Goal: Task Accomplishment & Management: Manage account settings

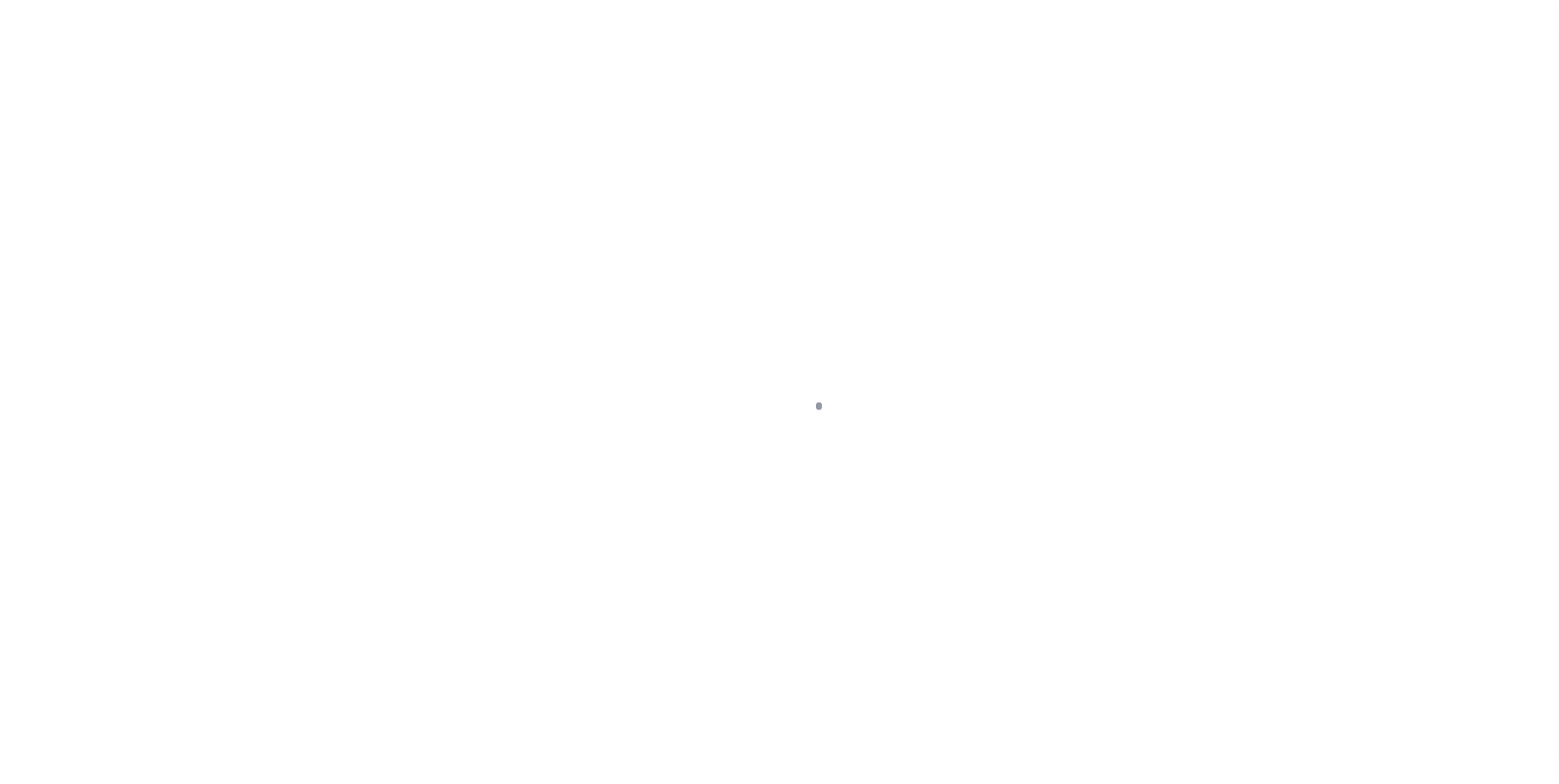
scroll to position [17, 0]
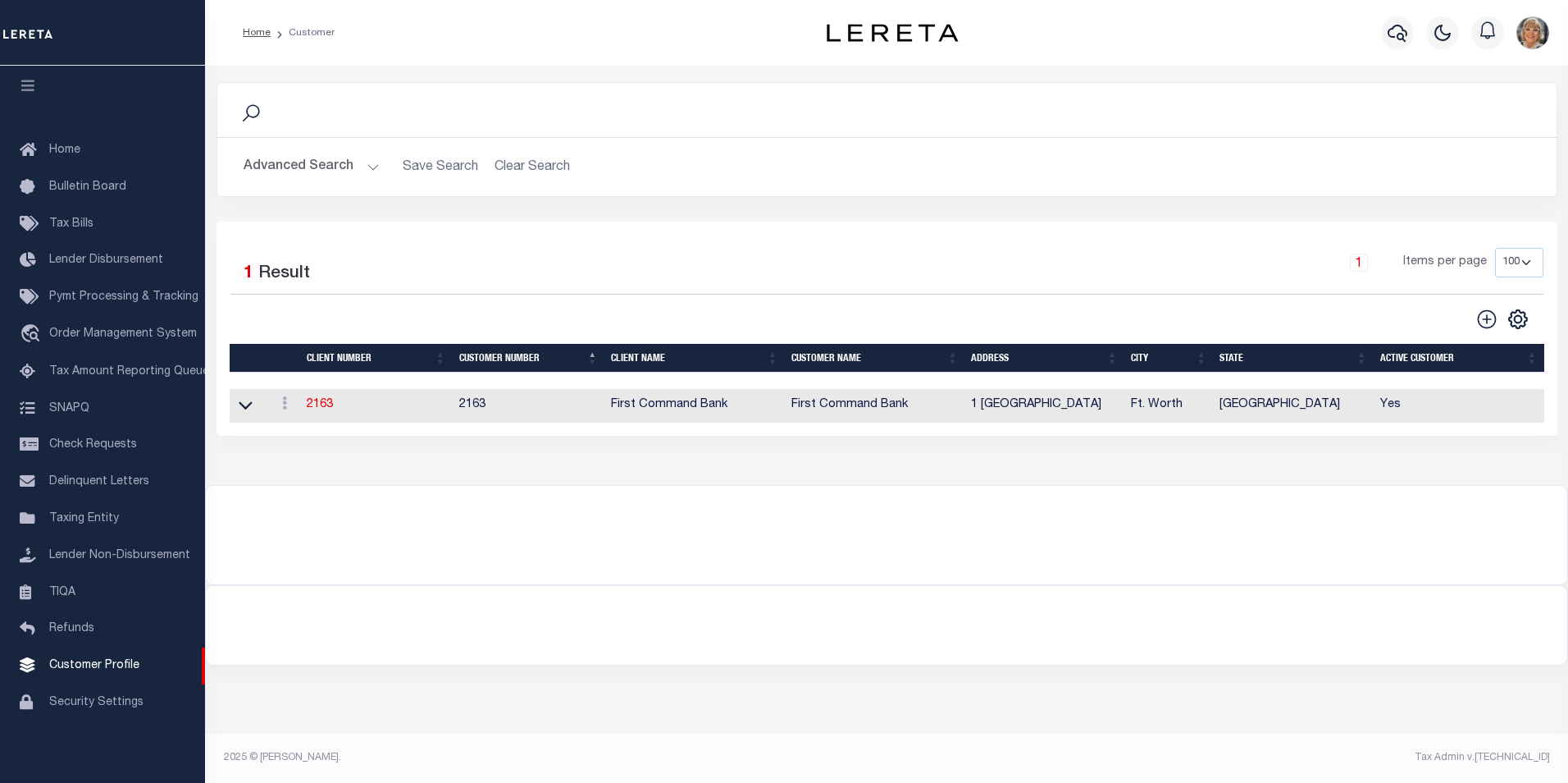
click at [295, 161] on button "Advanced Search" at bounding box center [311, 167] width 136 height 32
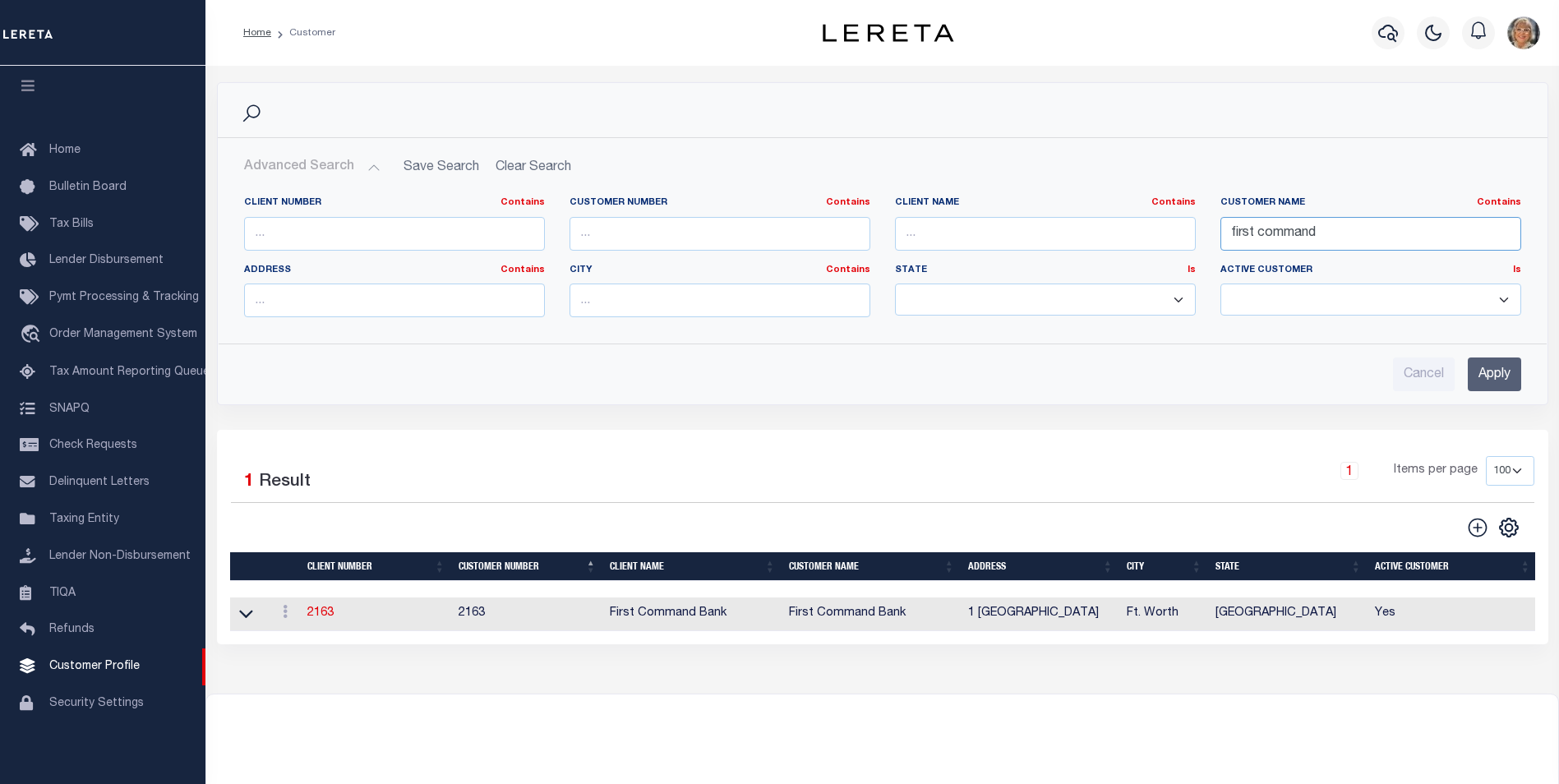
click at [1355, 233] on input "first command" at bounding box center [1371, 234] width 300 height 33
drag, startPoint x: 1355, startPoint y: 233, endPoint x: 1207, endPoint y: 227, distance: 148.1
click at [1207, 227] on div "Client Number Contains Contains Is Customer Number Contains Contains Is Contains" at bounding box center [883, 263] width 1302 height 133
click at [906, 238] on input "text" at bounding box center [1046, 234] width 300 height 33
type input "Renasant"
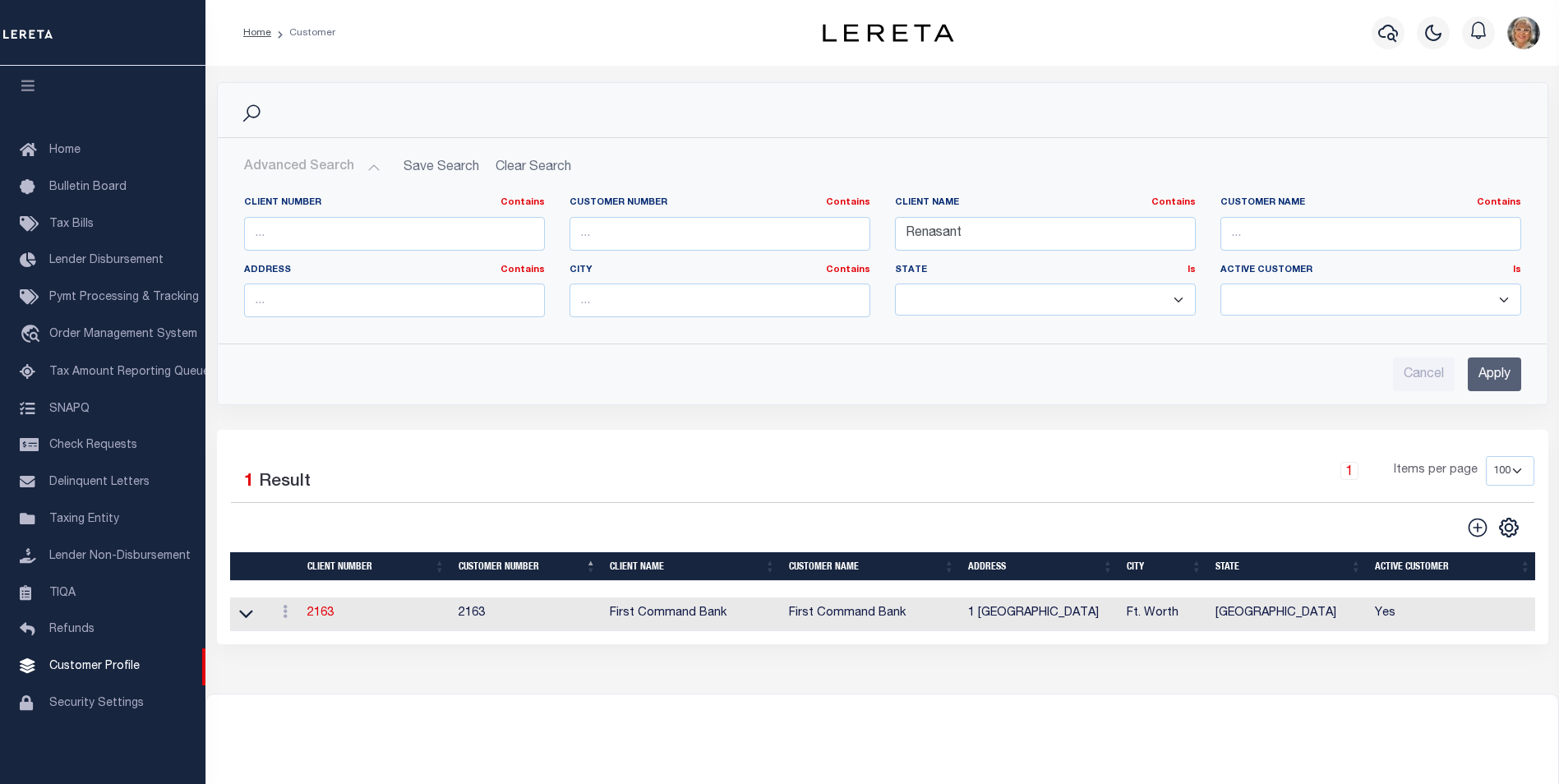
click at [1497, 376] on input "Apply" at bounding box center [1494, 374] width 53 height 33
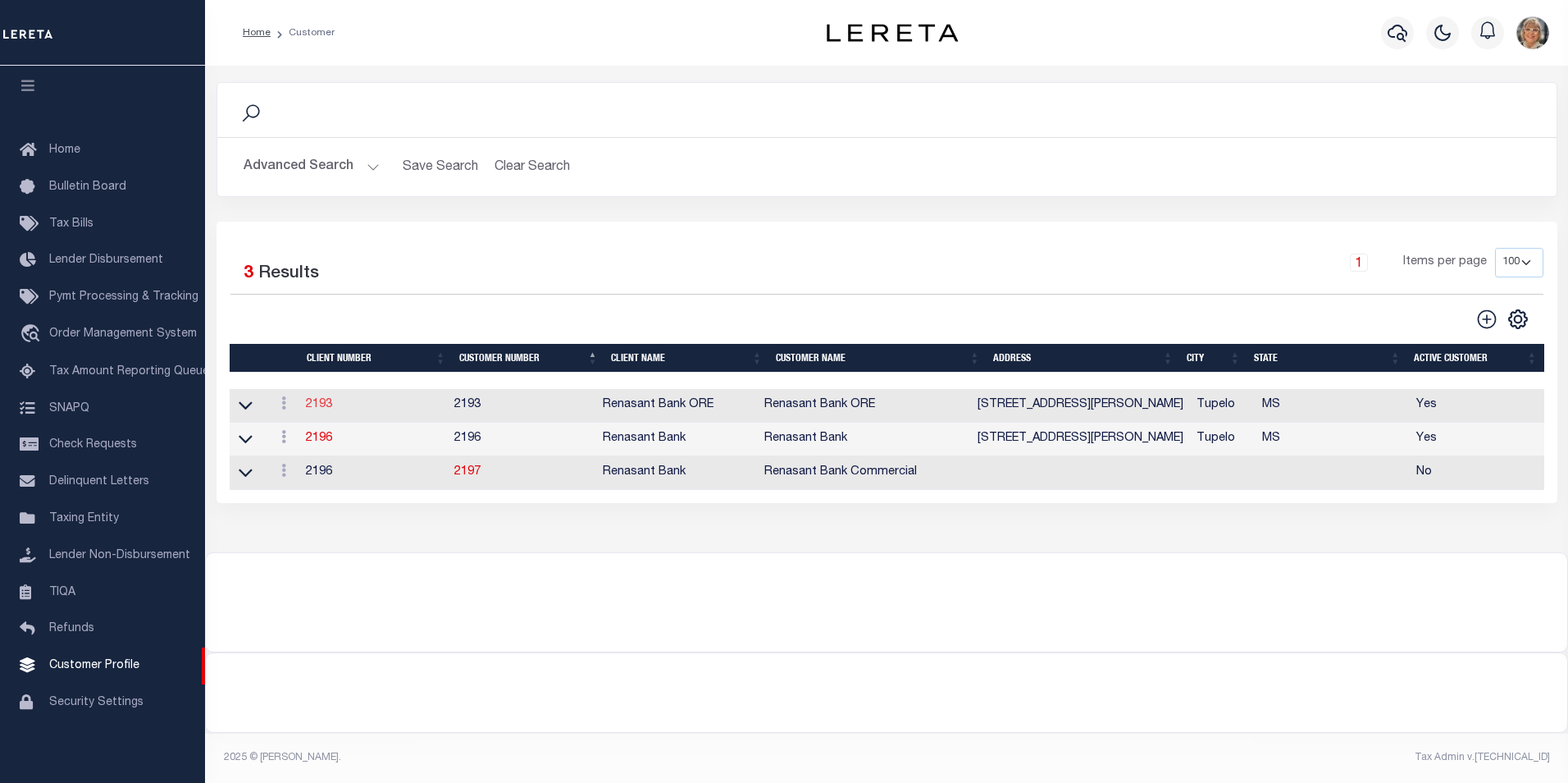
click at [316, 403] on link "2193" at bounding box center [318, 405] width 26 height 12
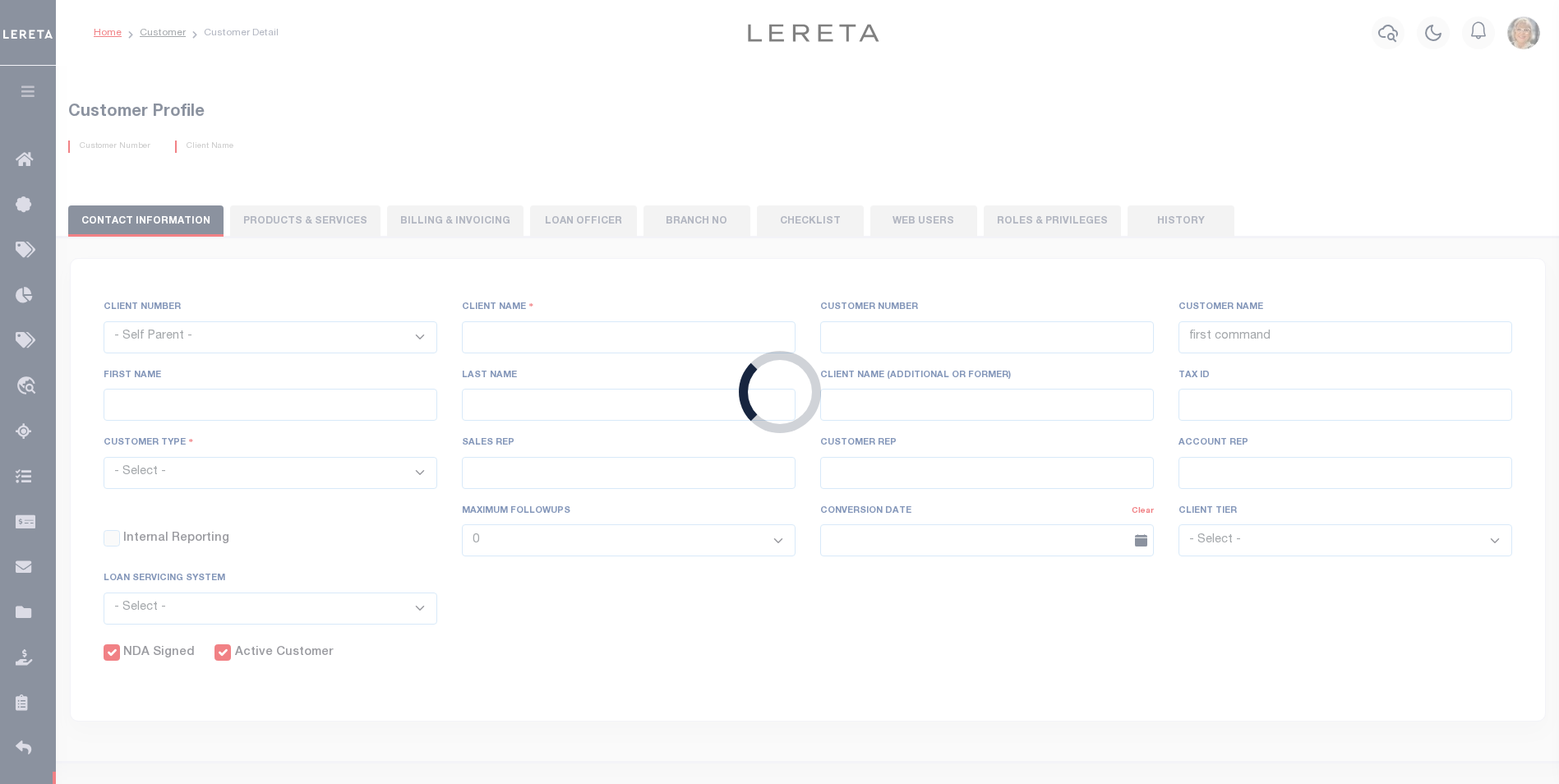
select select
type input "Renasant Bank ORE"
type input "2193"
type input "Renasant Bank ORE"
type input "Kent"
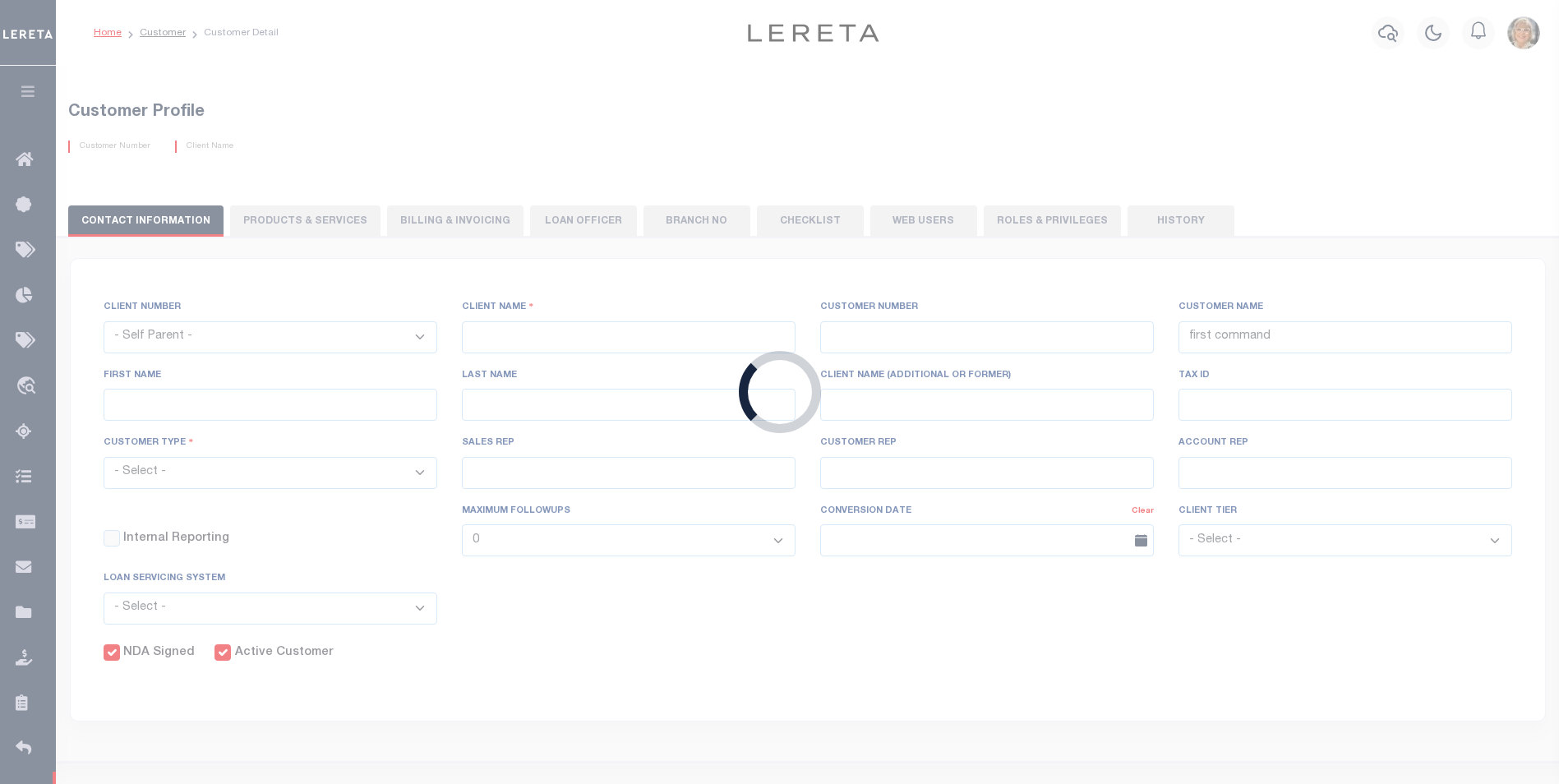
type input "[PERSON_NAME]"
select select "Mixed Portfolio"
type input "[PERSON_NAME]"
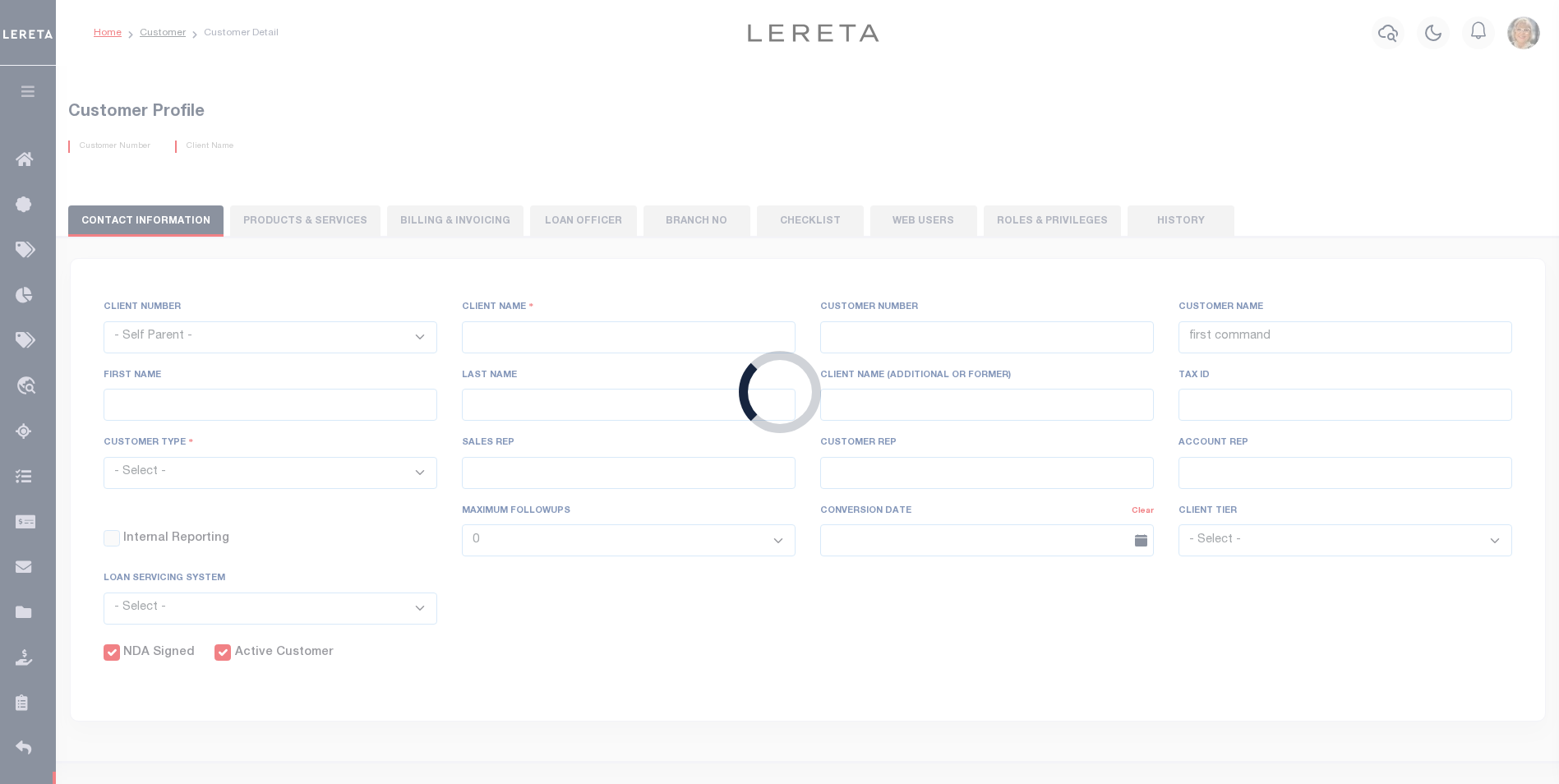
checkbox input "true"
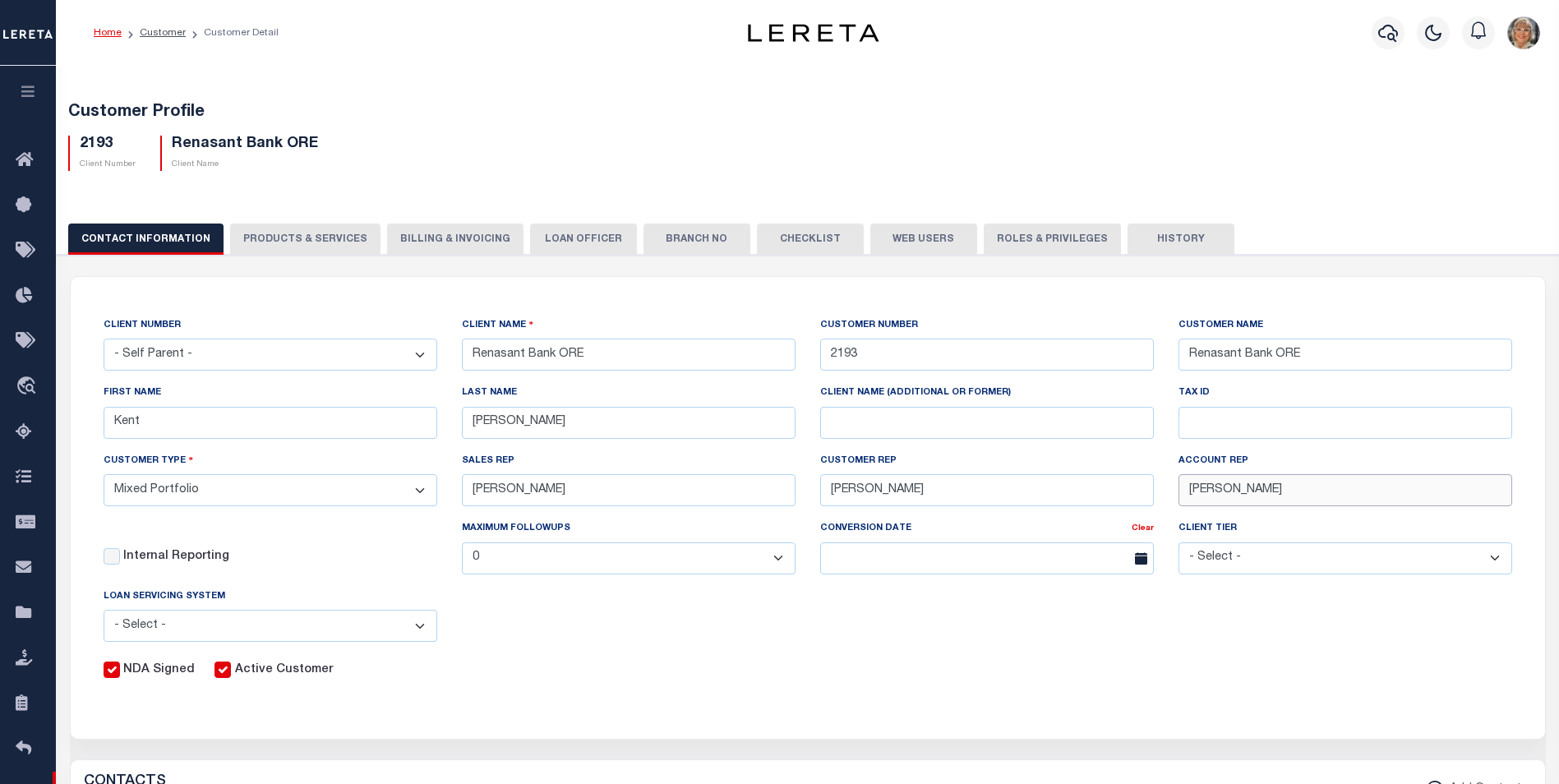
drag, startPoint x: 1322, startPoint y: 495, endPoint x: 1165, endPoint y: 480, distance: 157.7
click at [1166, 480] on div "ACCOUNT REP [PERSON_NAME]" at bounding box center [1345, 485] width 358 height 68
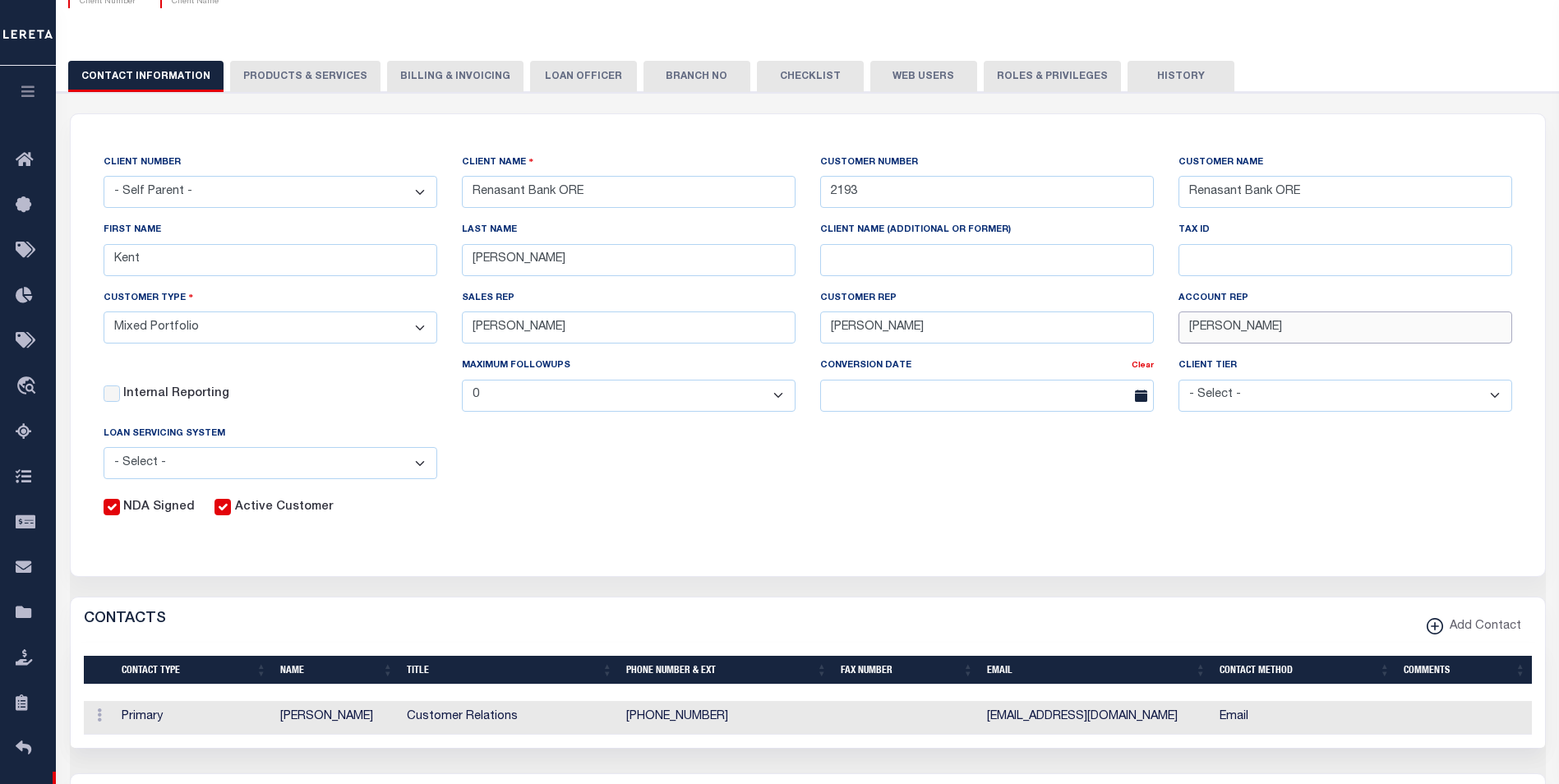
scroll to position [164, 0]
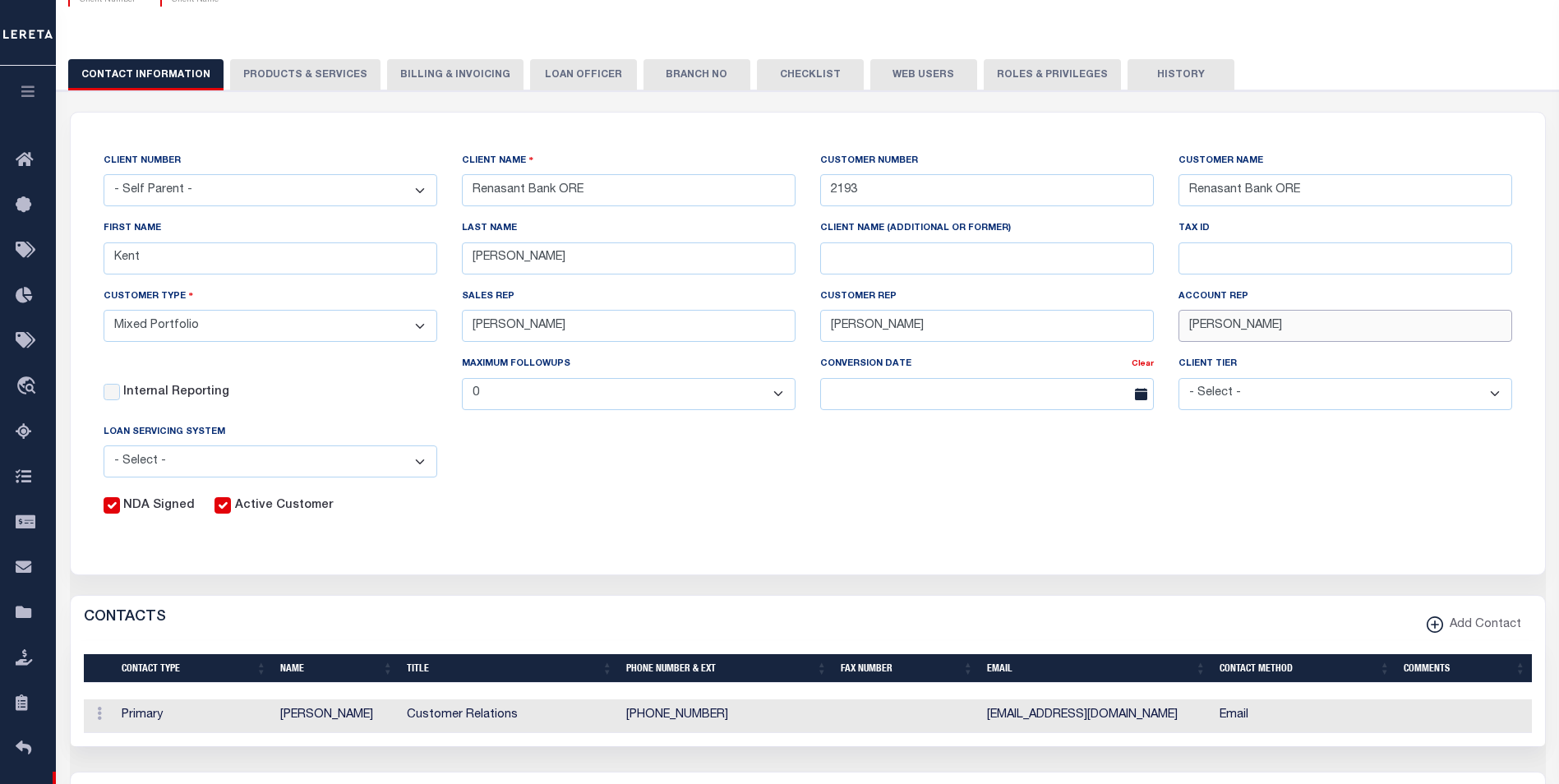
type input "[PERSON_NAME]"
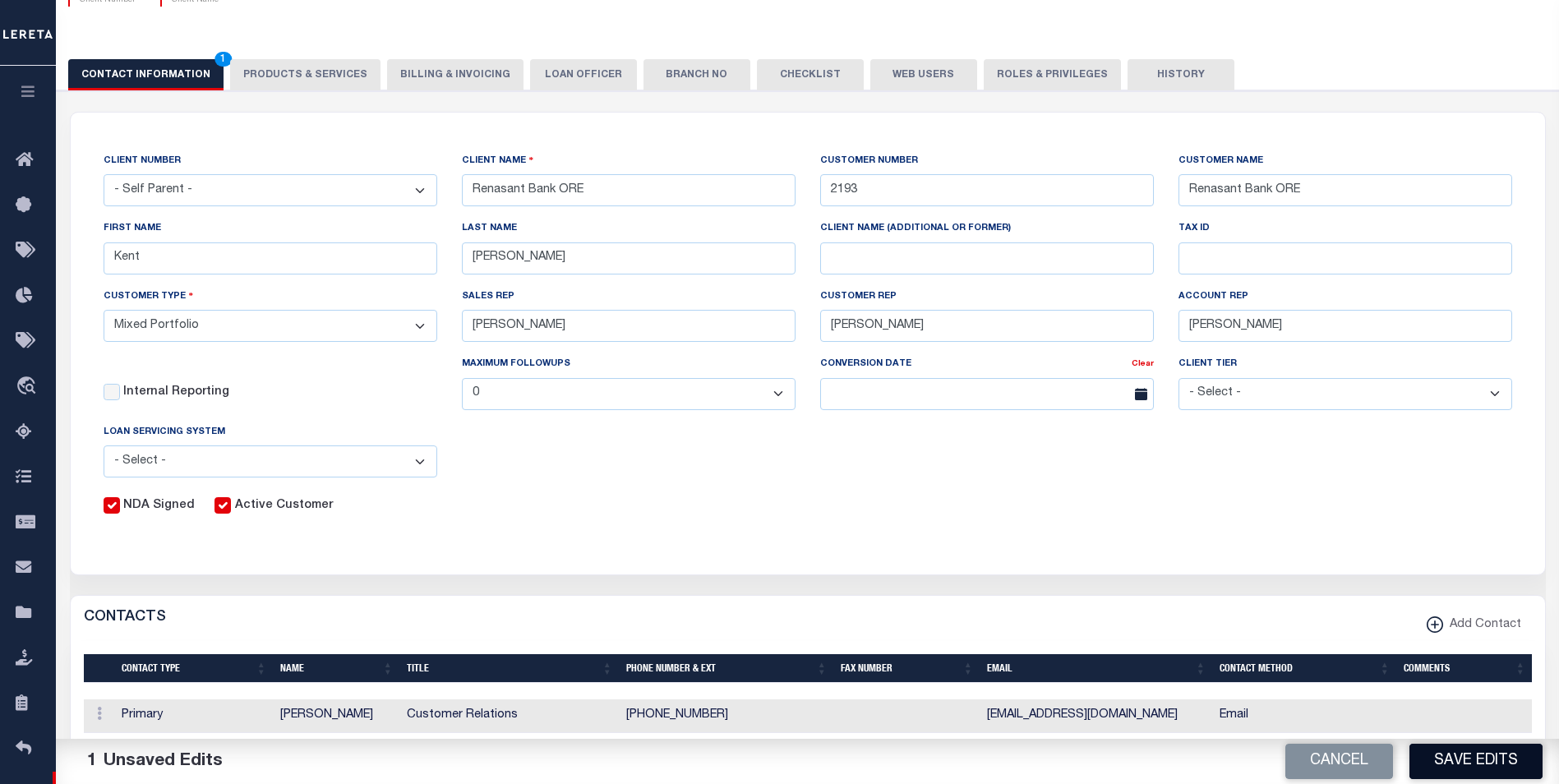
click at [1465, 764] on button "Save Edits" at bounding box center [1477, 761] width 134 height 35
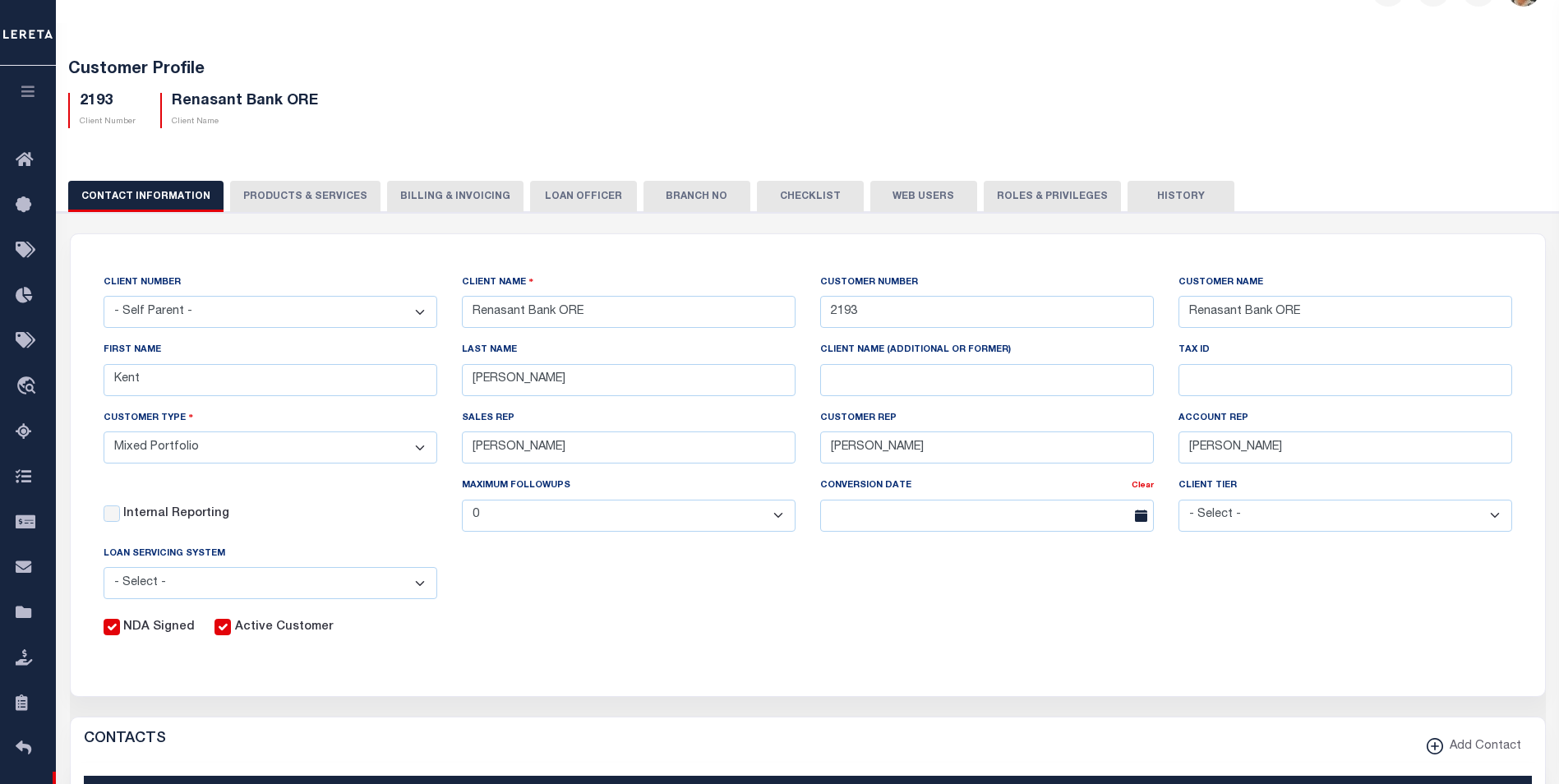
scroll to position [0, 0]
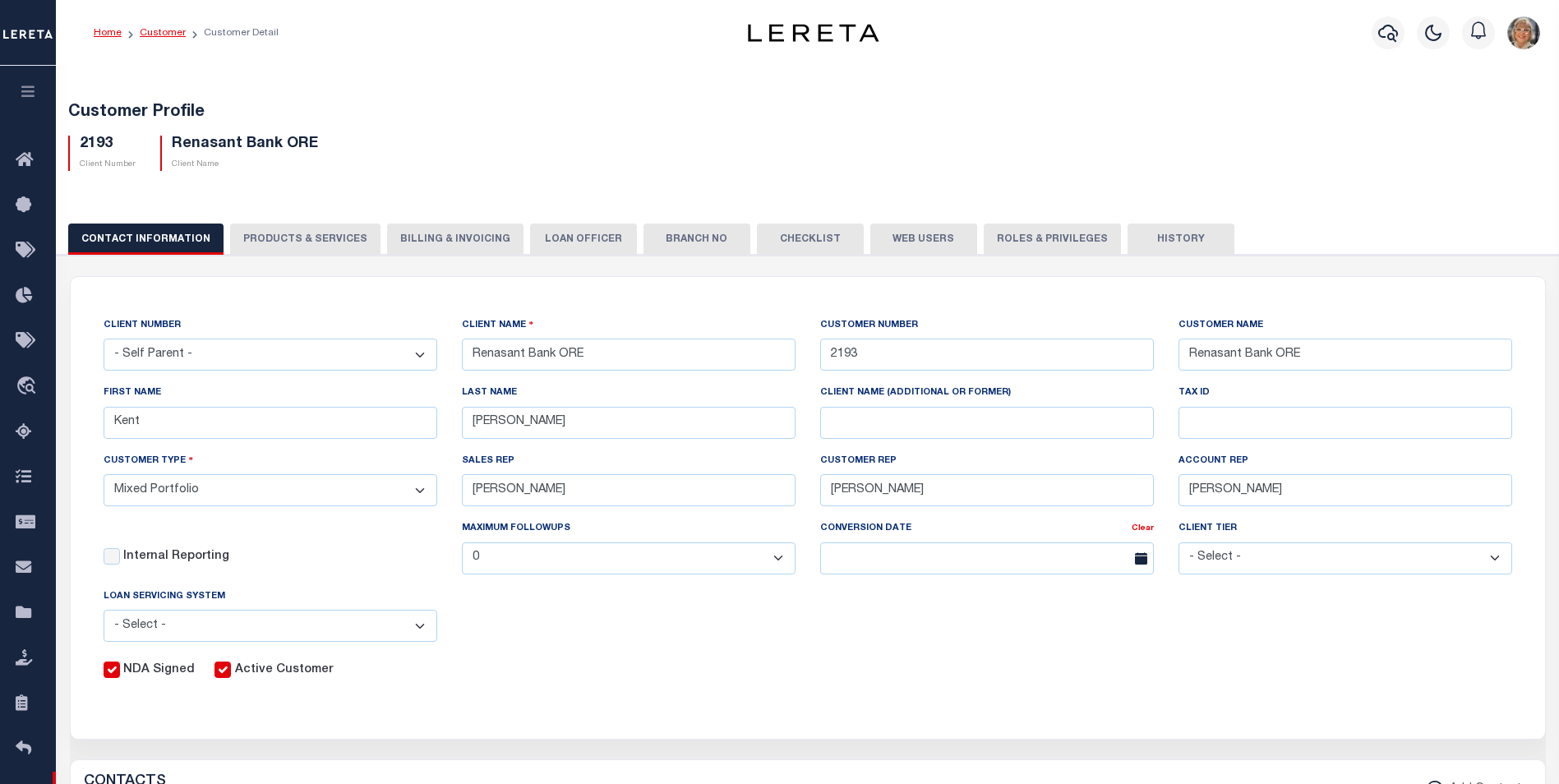
click at [162, 29] on link "Customer" at bounding box center [162, 32] width 46 height 10
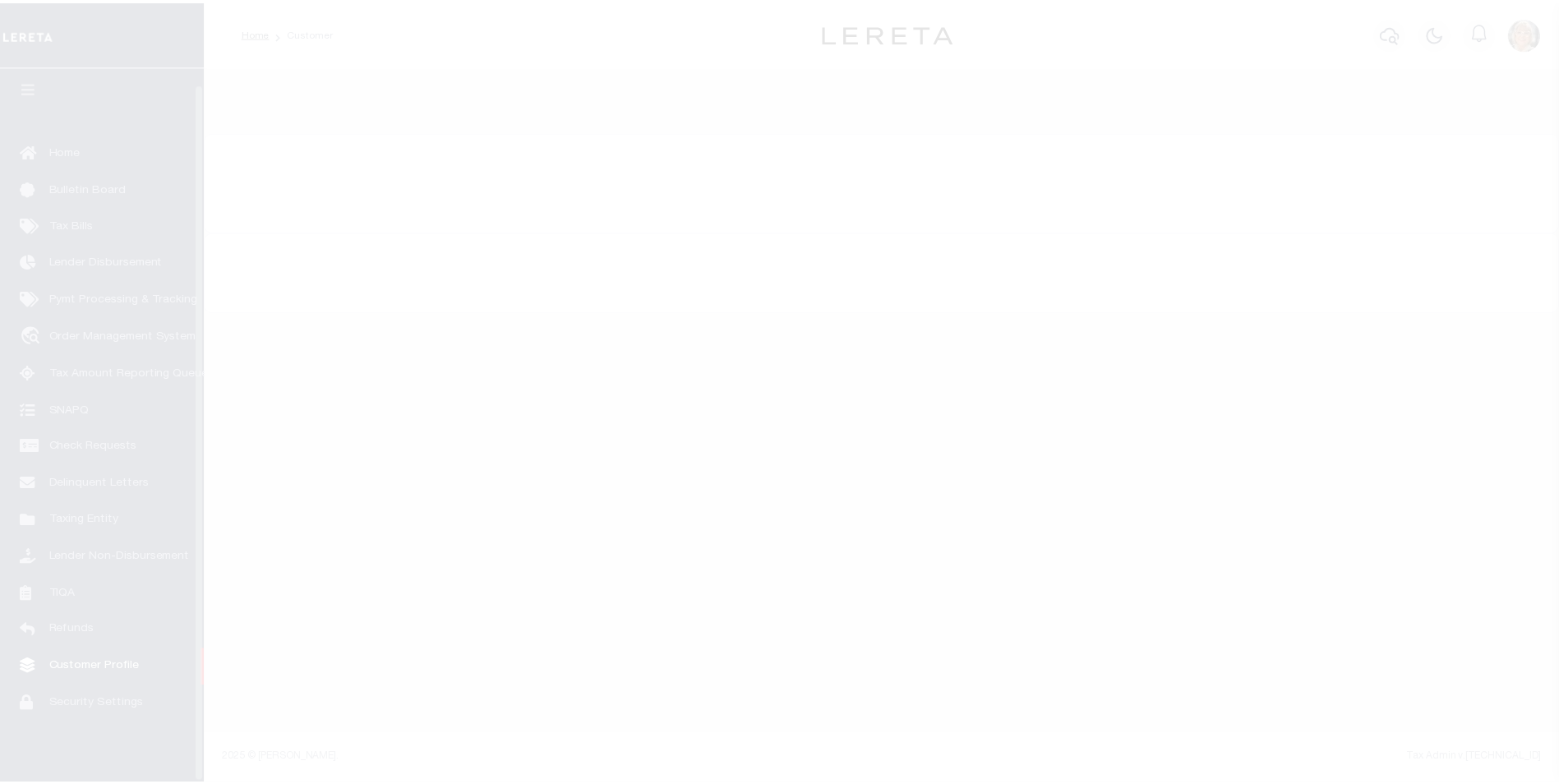
scroll to position [17, 0]
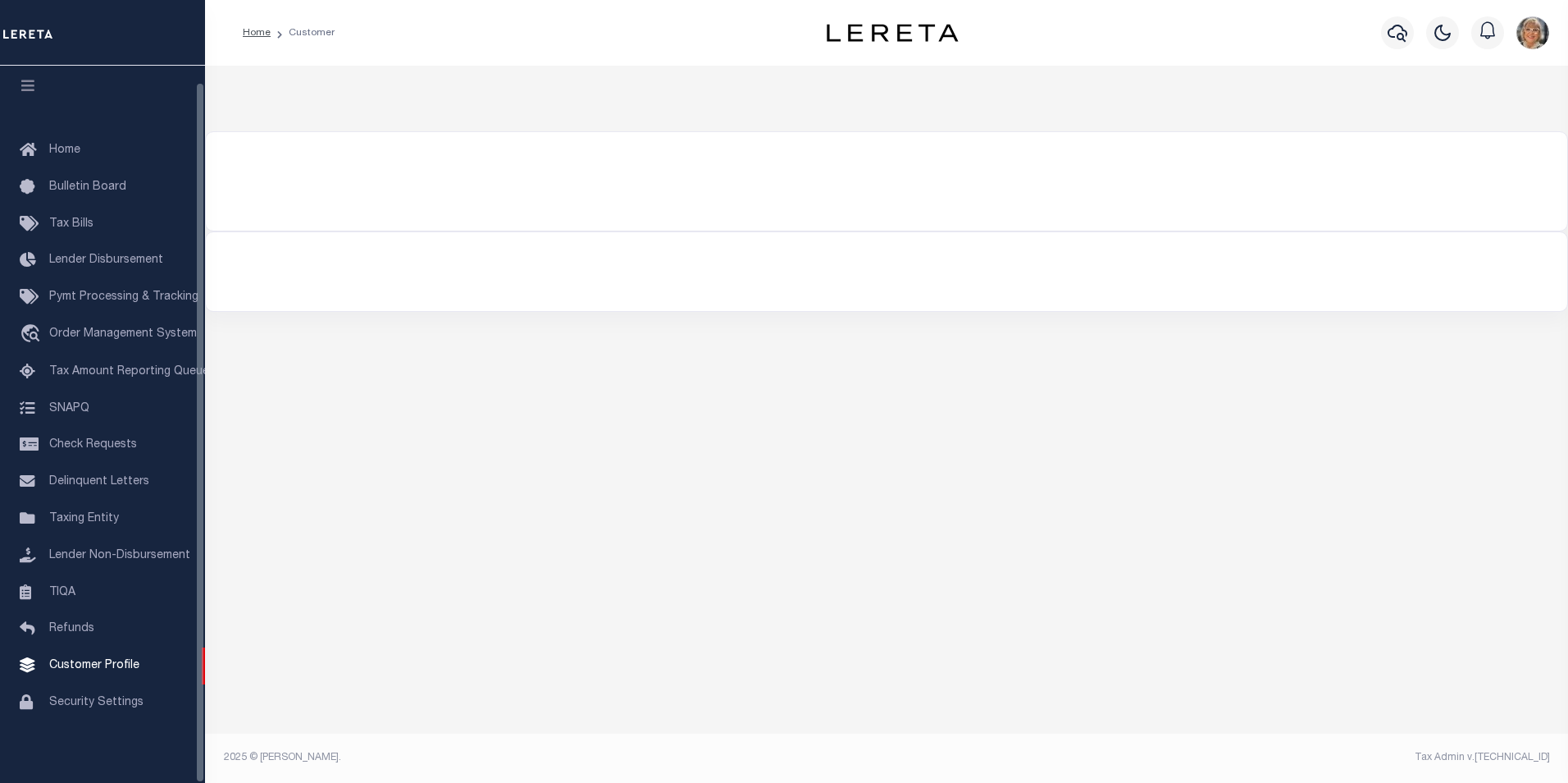
type input "Renasant"
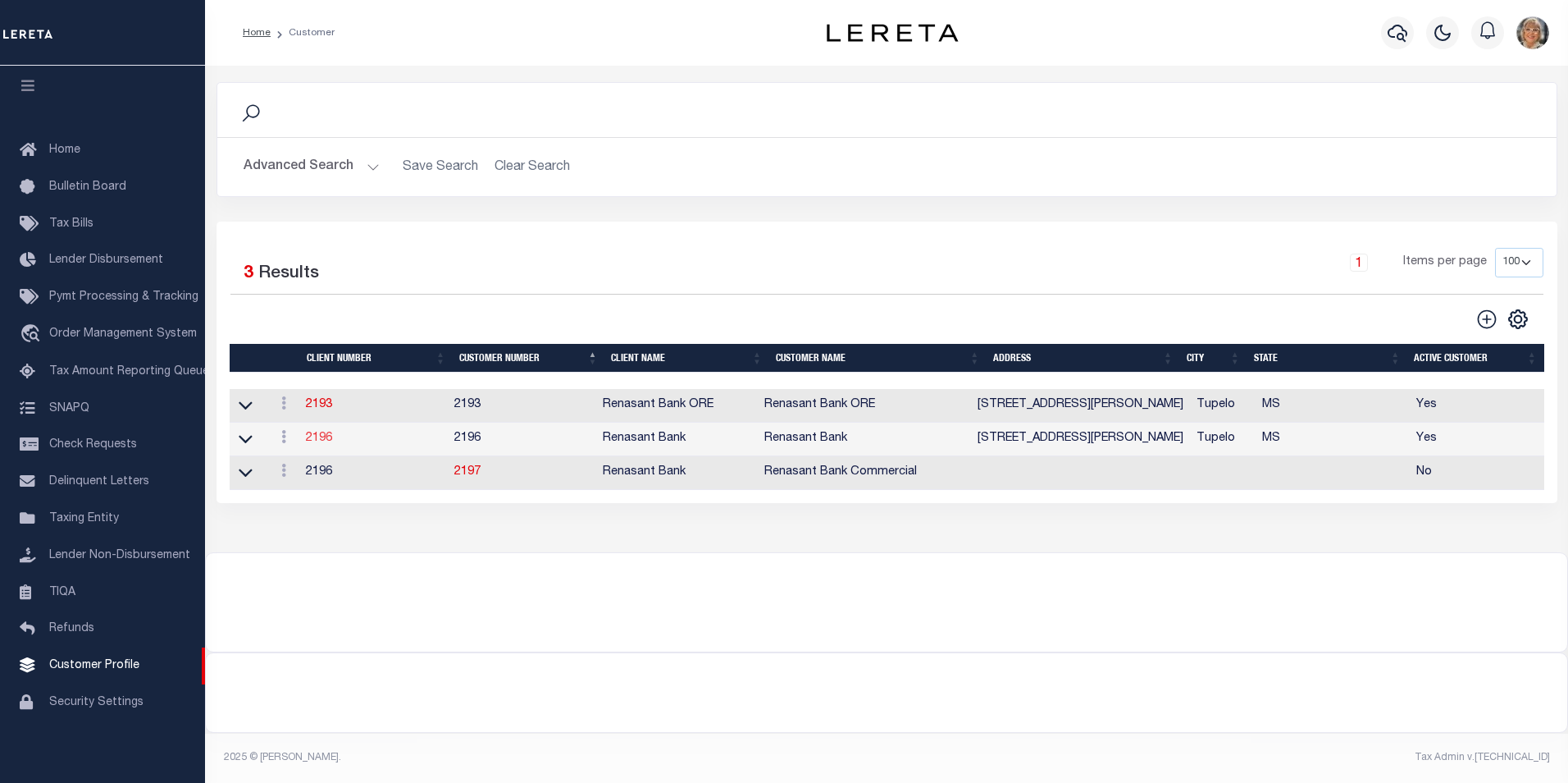
click at [316, 436] on link "2196" at bounding box center [318, 438] width 26 height 12
select select
type input "Renasant Bank"
type input "2196"
type input "Renasant Bank"
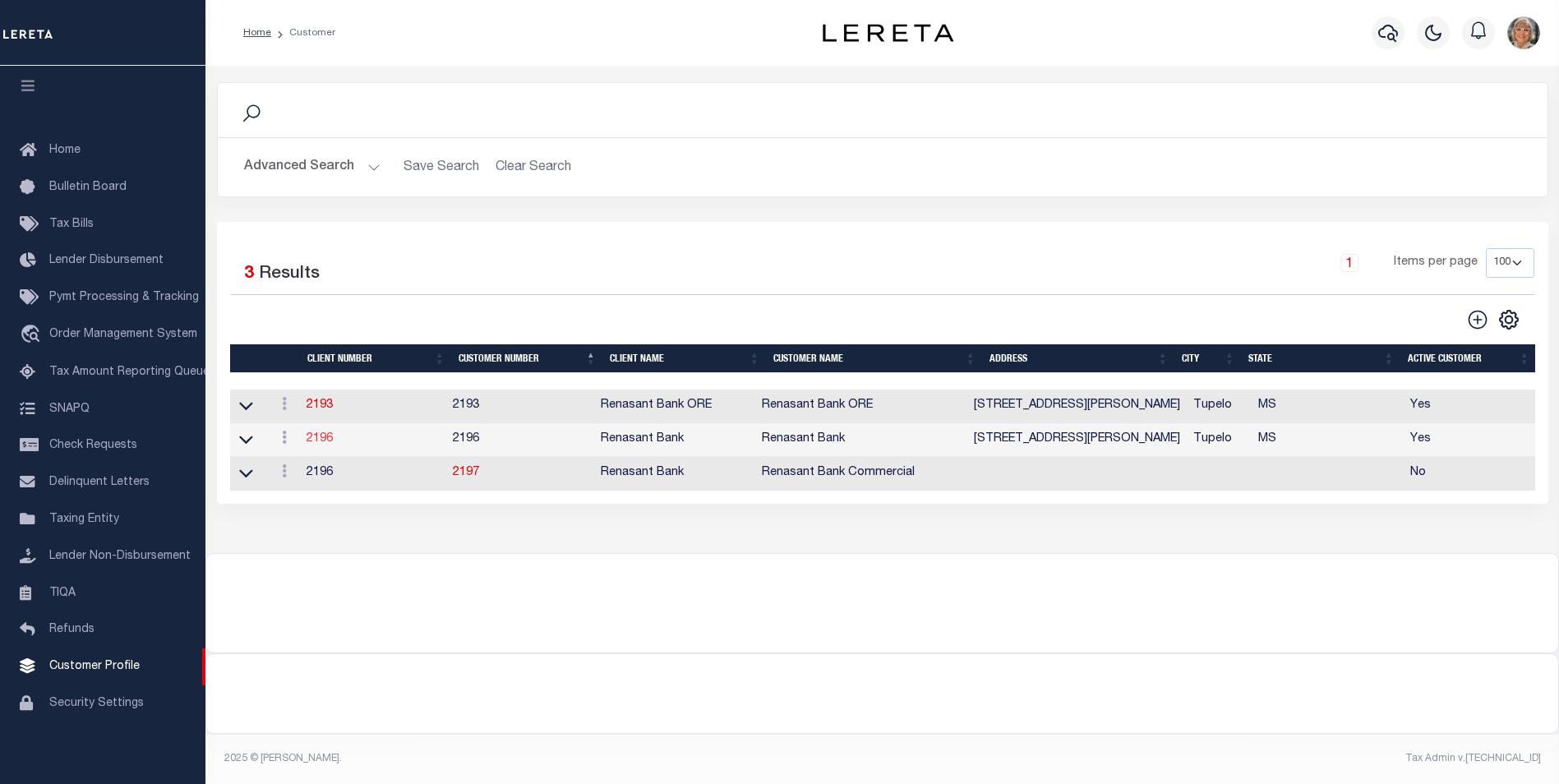
type input "Amy"
type input "Lindley"
select select "Mixed Portfolio"
type input "[PERSON_NAME]"
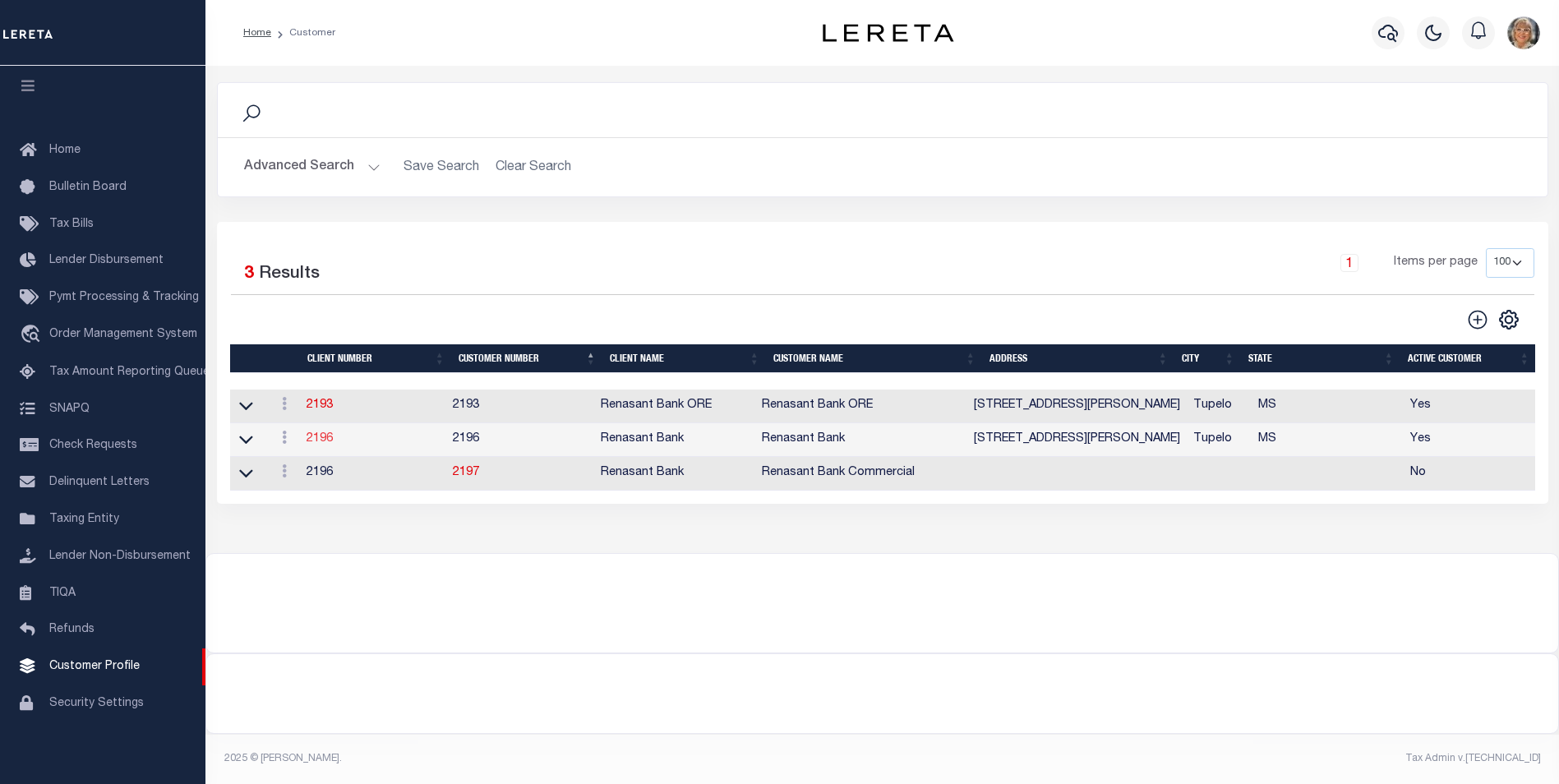
type input "[PERSON_NAME]"
checkbox input "true"
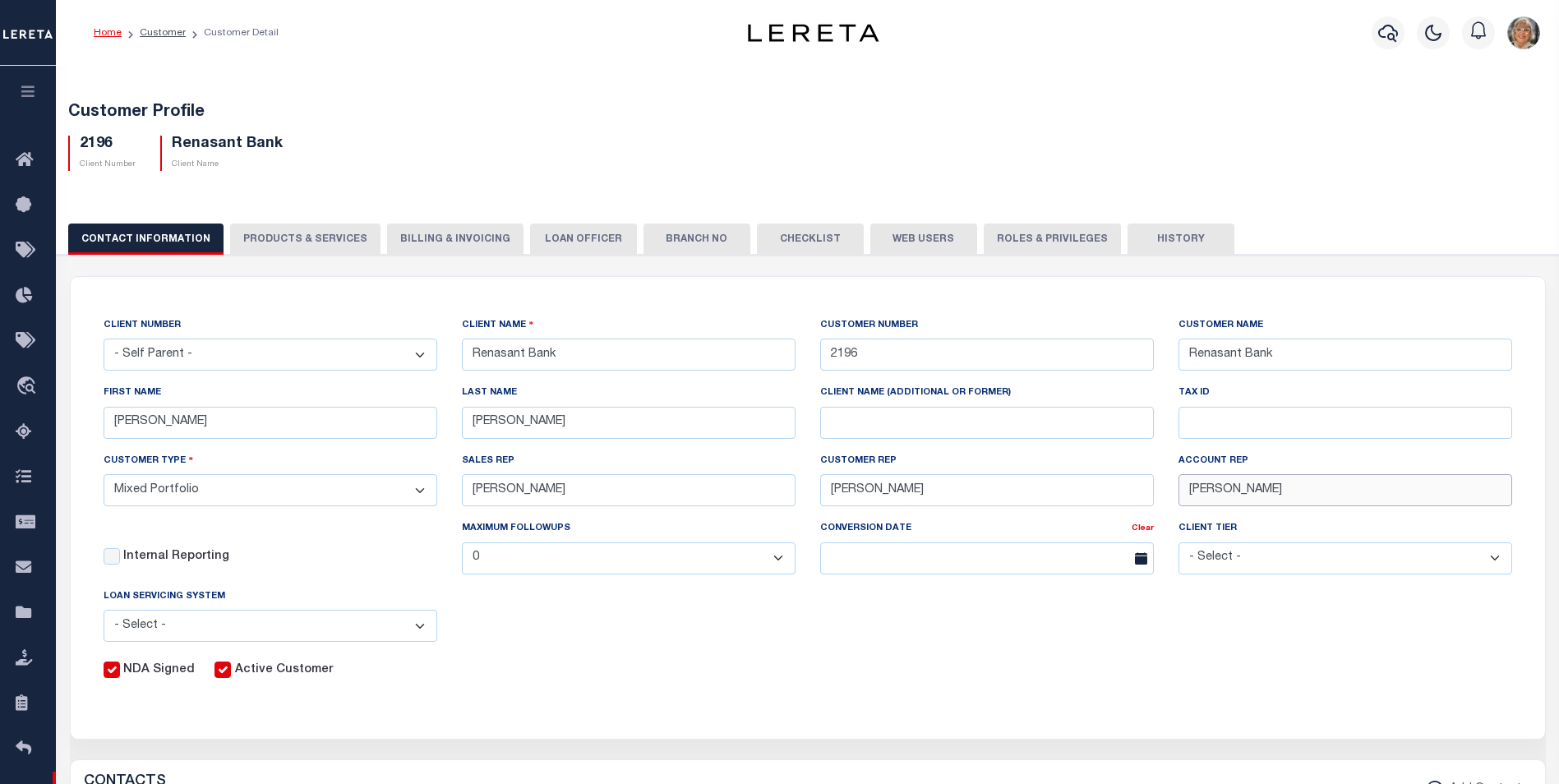
drag, startPoint x: 1321, startPoint y: 495, endPoint x: 1156, endPoint y: 492, distance: 165.0
click at [1156, 492] on div "CLIENT NUMBER - Self Parent - 1011 1012 1013 1014 1016 1017 1018 1019 1035 1036…" at bounding box center [808, 497] width 1433 height 363
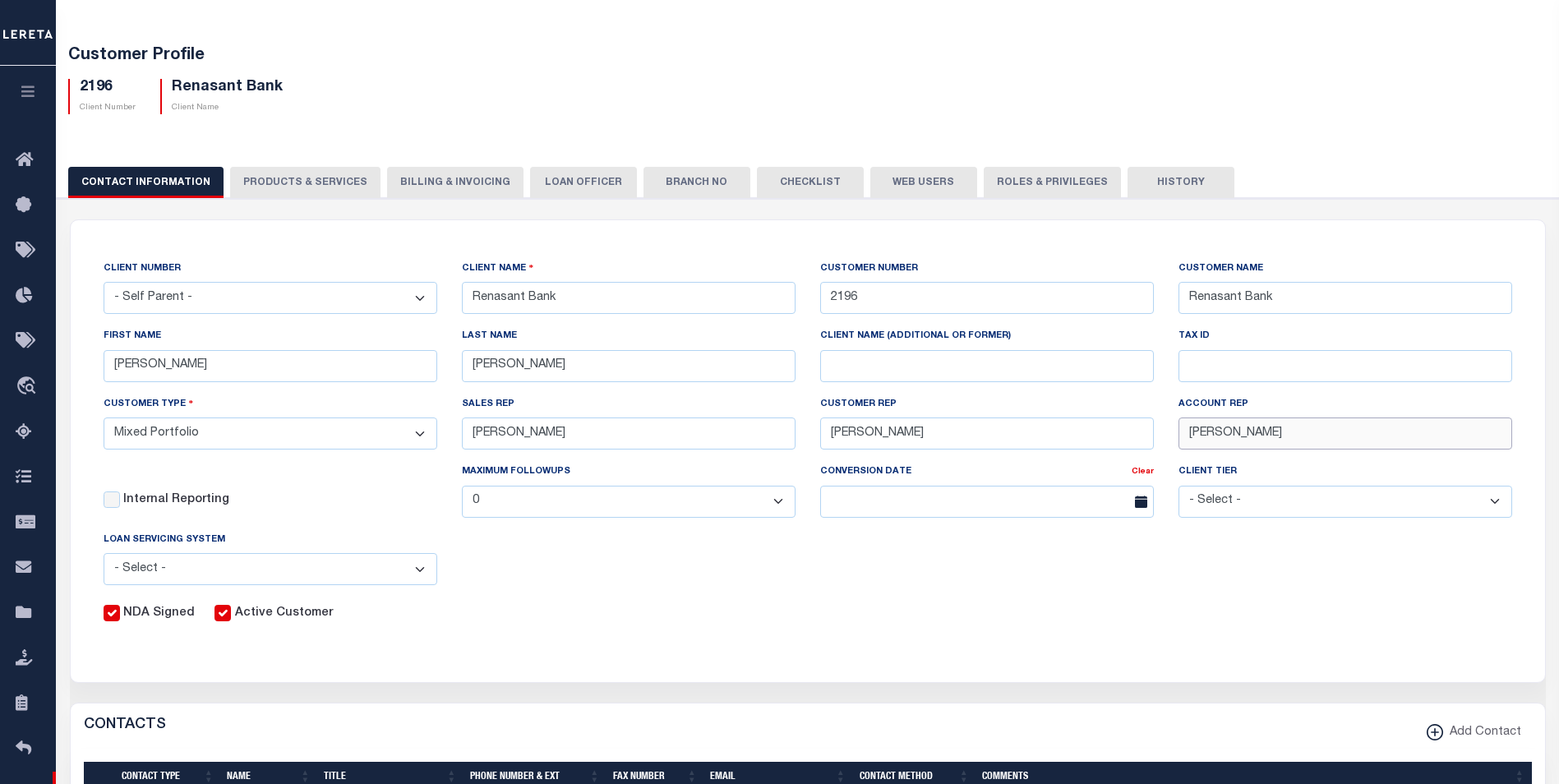
scroll to position [82, 0]
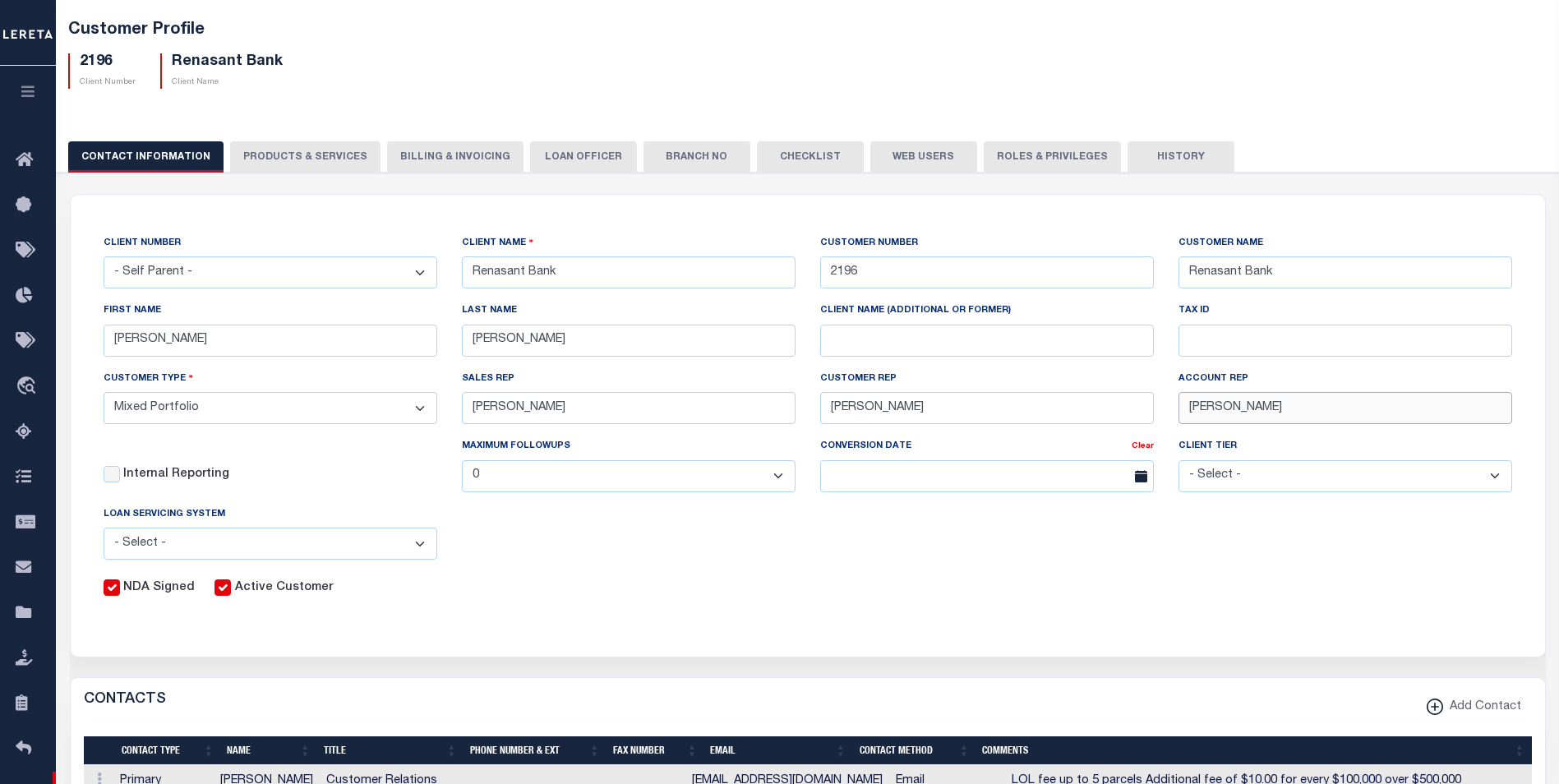
type input "[PERSON_NAME]"
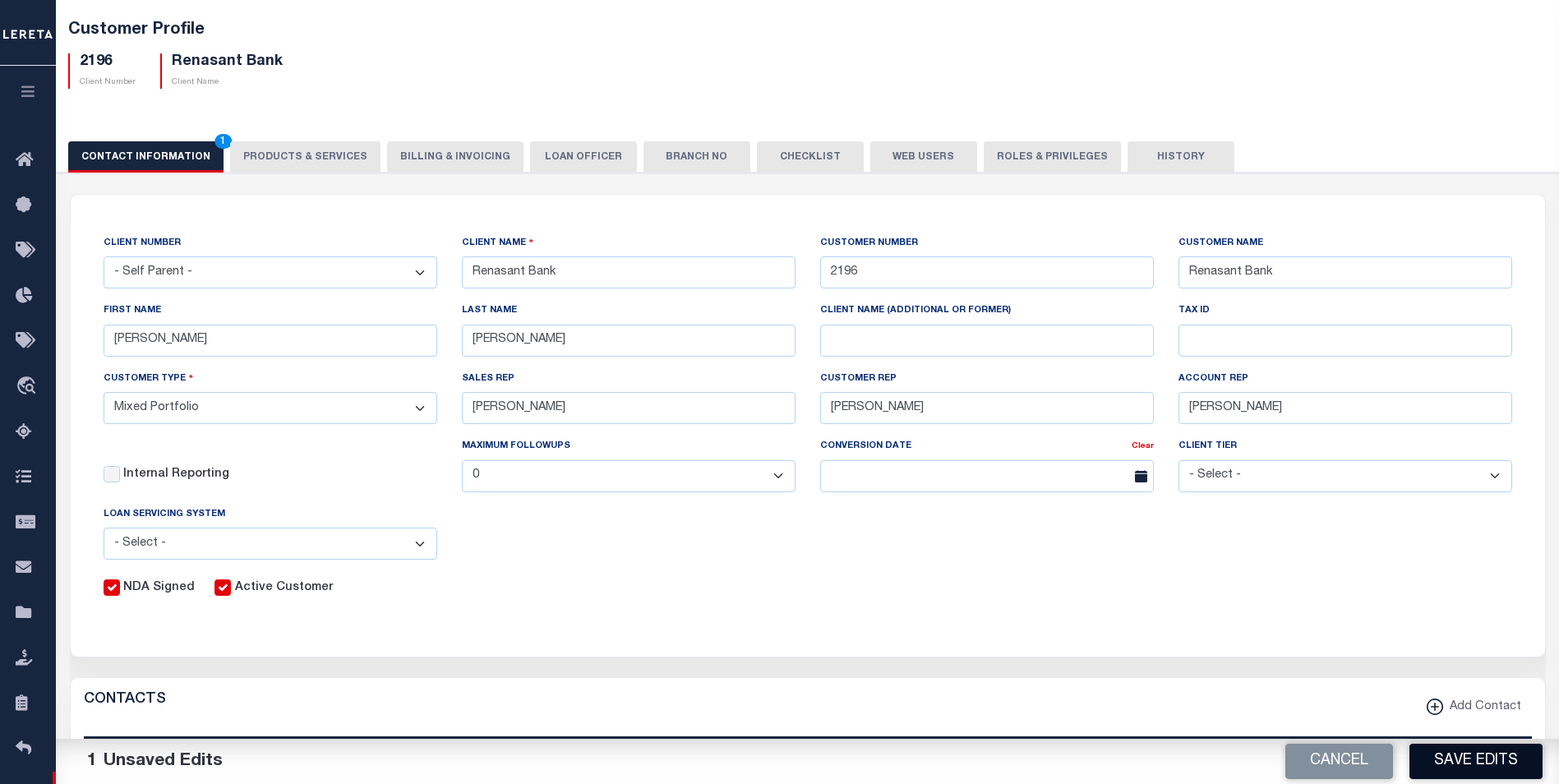
click at [1464, 754] on button "Save Edits" at bounding box center [1477, 761] width 134 height 35
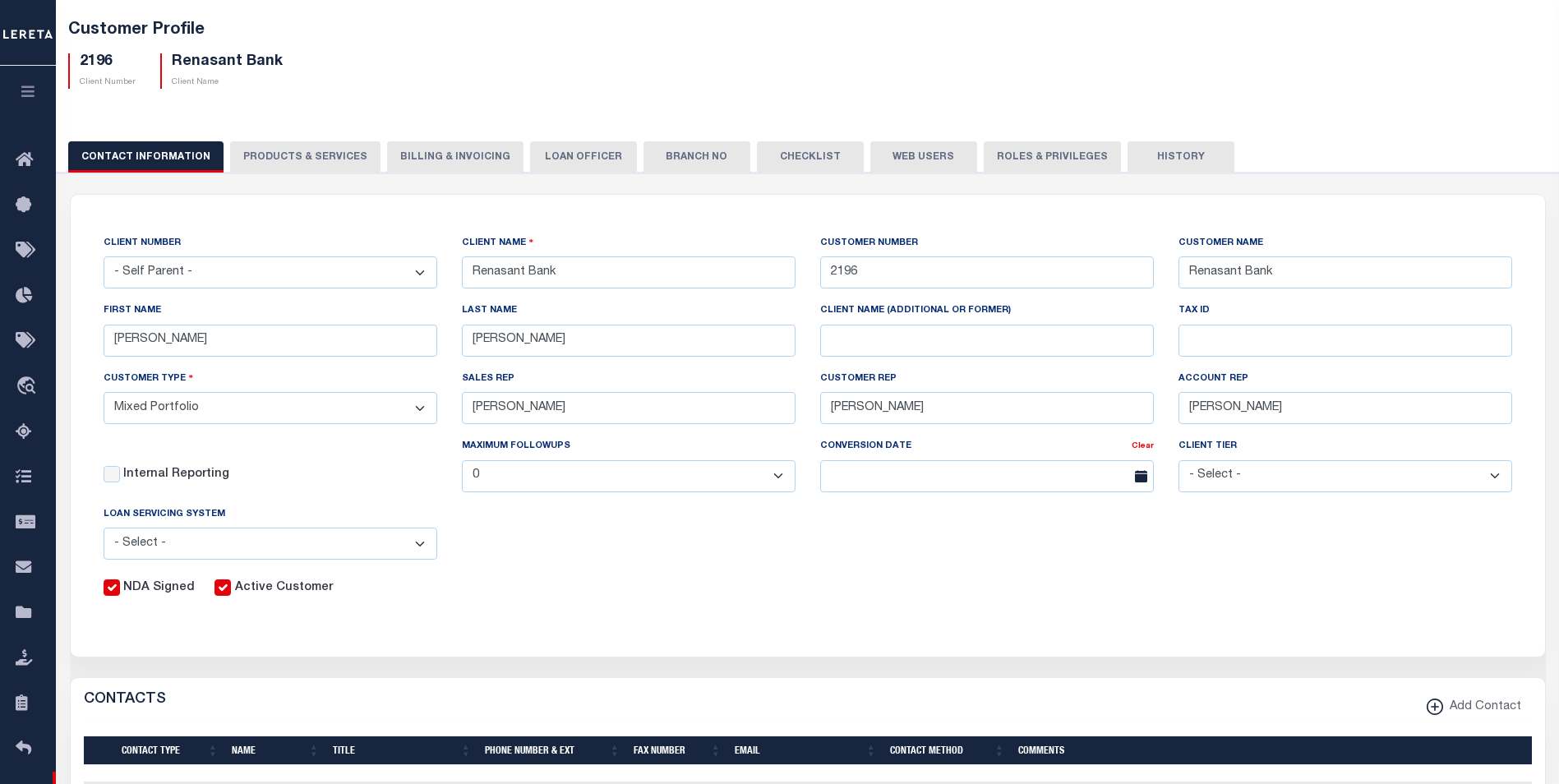
drag, startPoint x: 1567, startPoint y: 0, endPoint x: 923, endPoint y: 569, distance: 859.4
click at [923, 569] on div "CLIENT NUMBER - Self Parent - 1011 1012 1013 1014 1016 1017 1018 1019 1035 1036…" at bounding box center [808, 416] width 1433 height 363
